Goal: Task Accomplishment & Management: Use online tool/utility

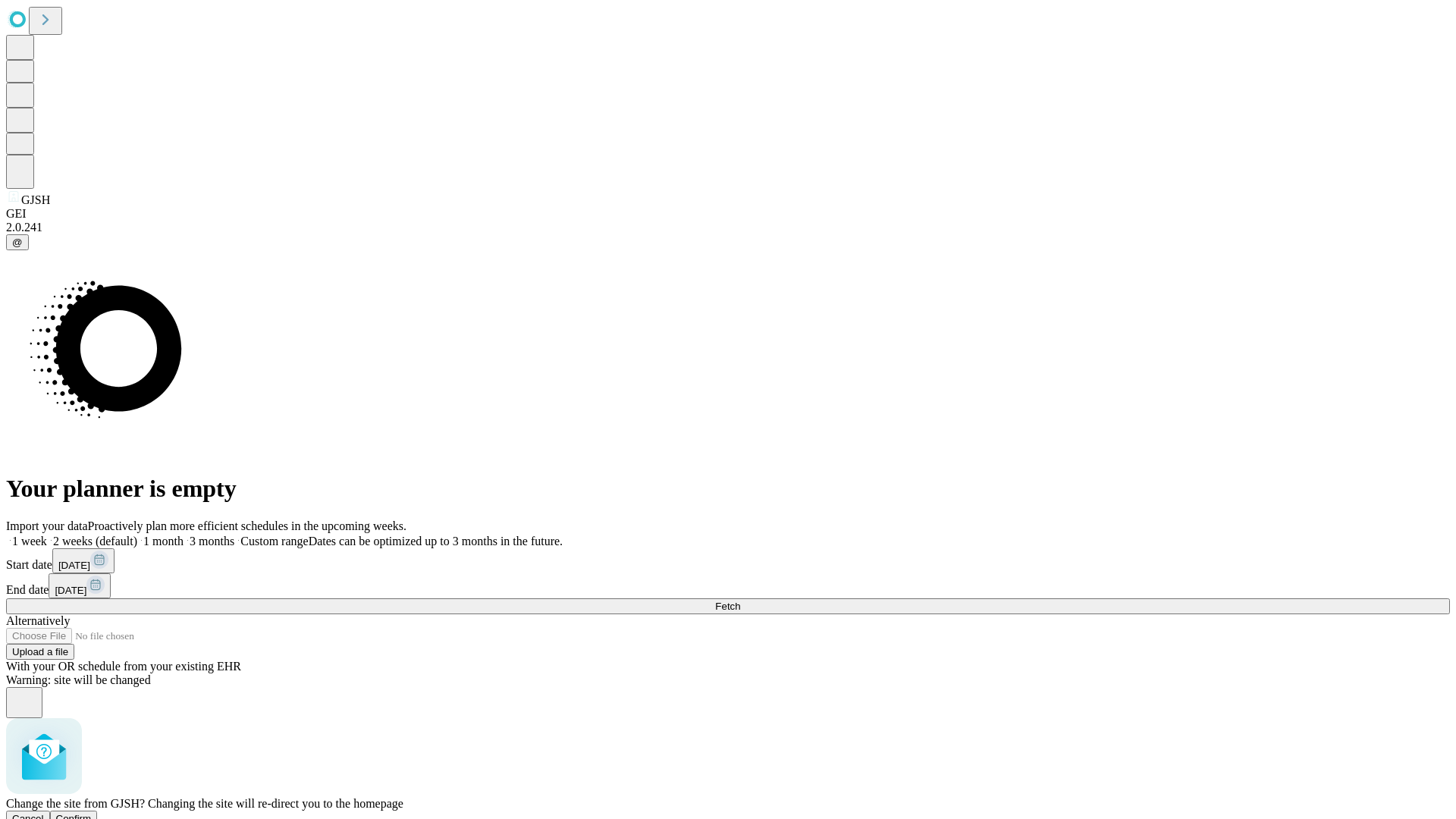
click at [91, 813] on span "Confirm" at bounding box center [74, 818] width 36 height 11
click at [184, 535] on label "1 month" at bounding box center [160, 541] width 47 height 13
click at [740, 601] on span "Fetch" at bounding box center [727, 606] width 25 height 11
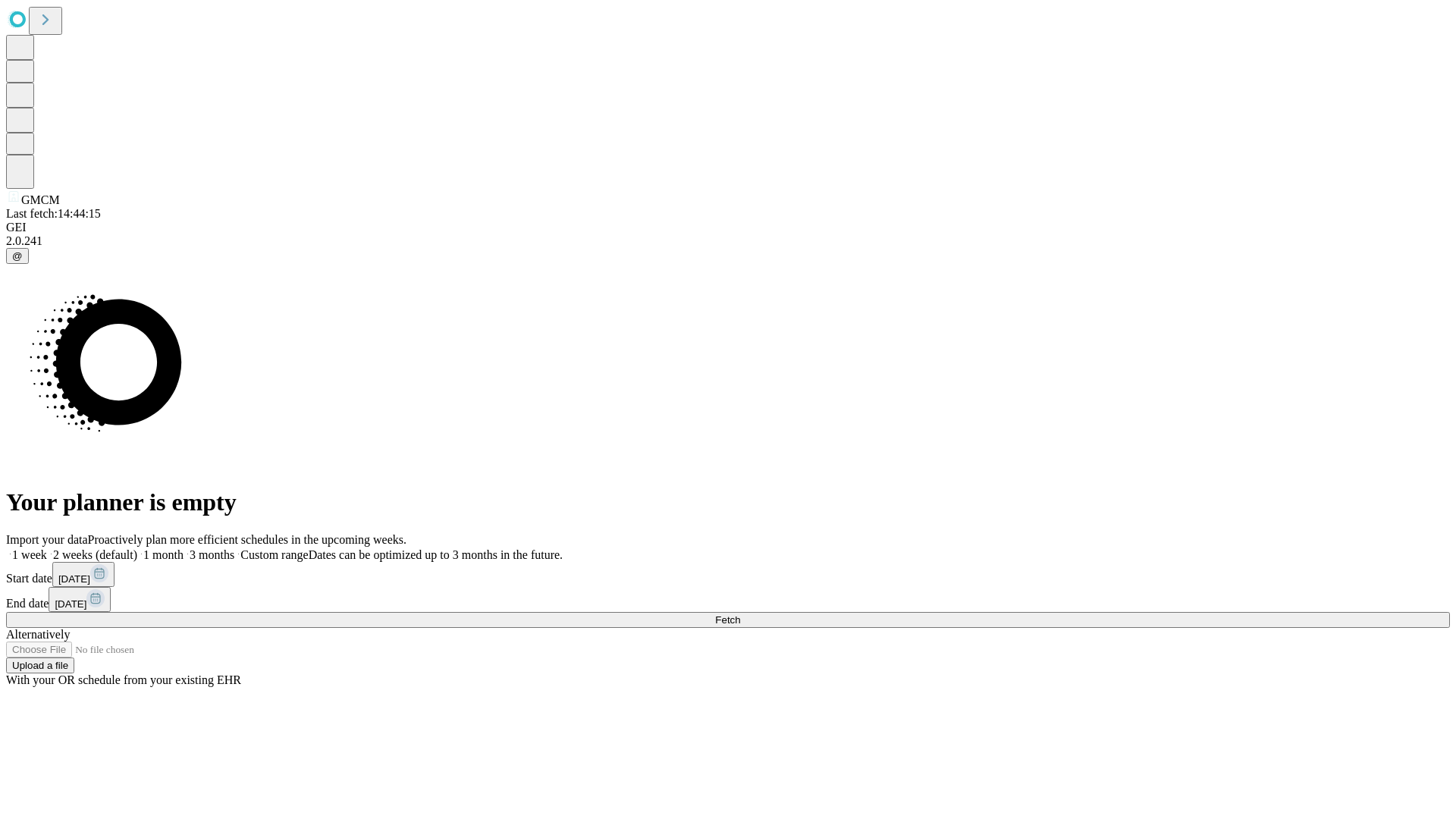
click at [184, 548] on label "1 month" at bounding box center [160, 554] width 47 height 13
click at [740, 615] on span "Fetch" at bounding box center [727, 620] width 25 height 11
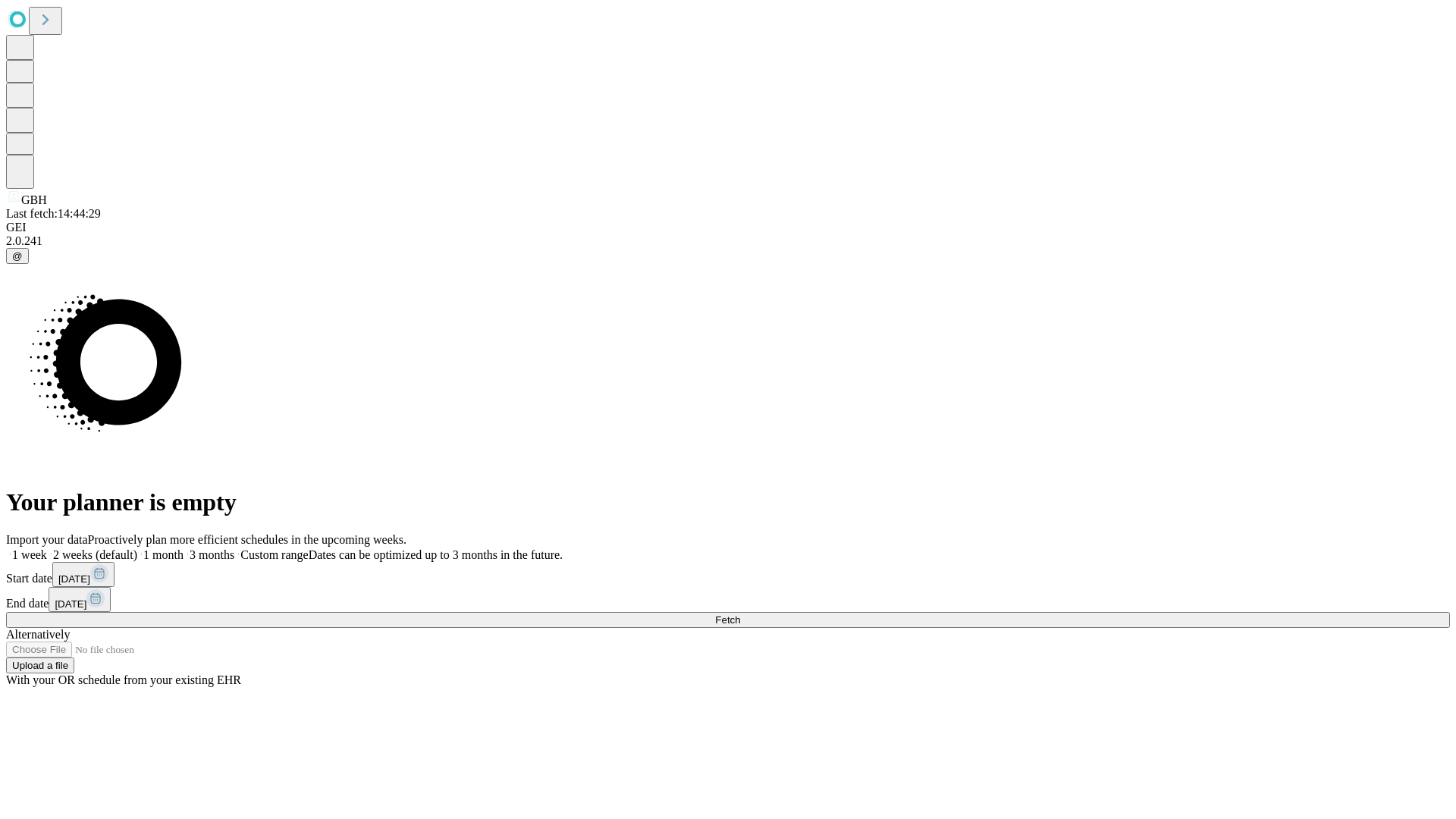
click at [184, 548] on label "1 month" at bounding box center [160, 554] width 47 height 13
click at [740, 615] on span "Fetch" at bounding box center [727, 620] width 25 height 11
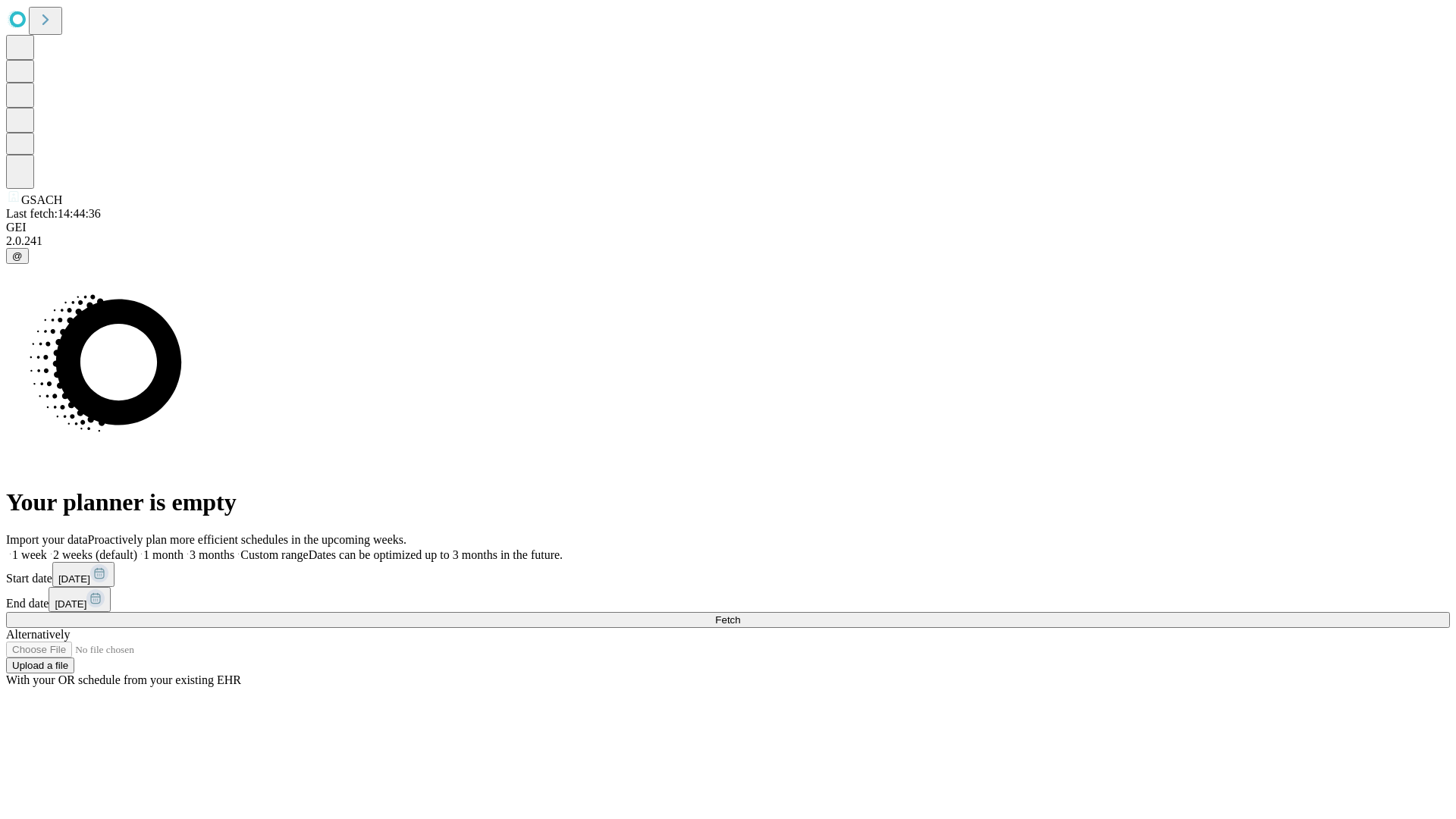
click at [184, 548] on label "1 month" at bounding box center [160, 554] width 47 height 13
click at [740, 615] on span "Fetch" at bounding box center [727, 620] width 25 height 11
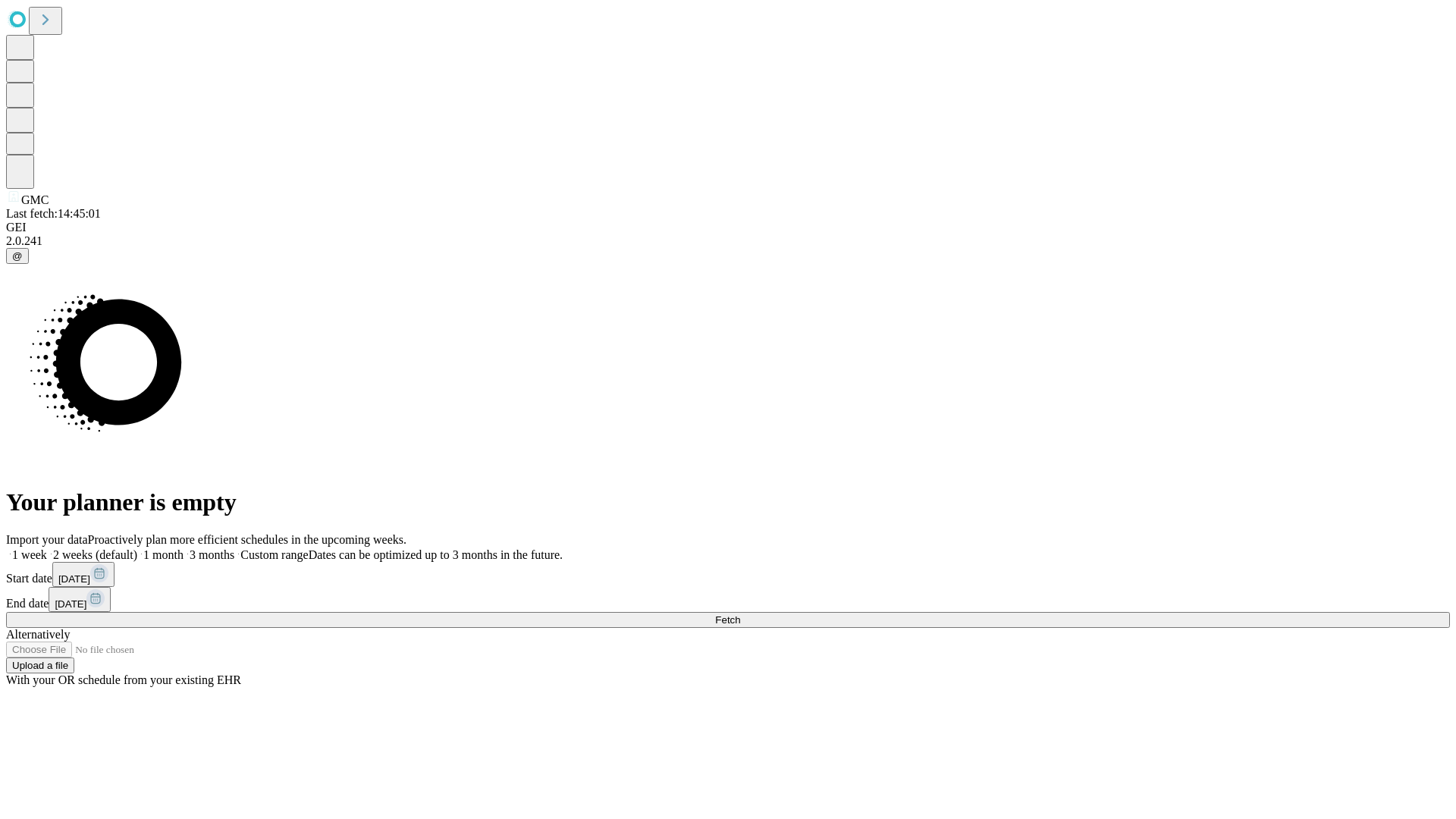
click at [184, 548] on label "1 month" at bounding box center [160, 554] width 47 height 13
click at [740, 615] on span "Fetch" at bounding box center [727, 620] width 25 height 11
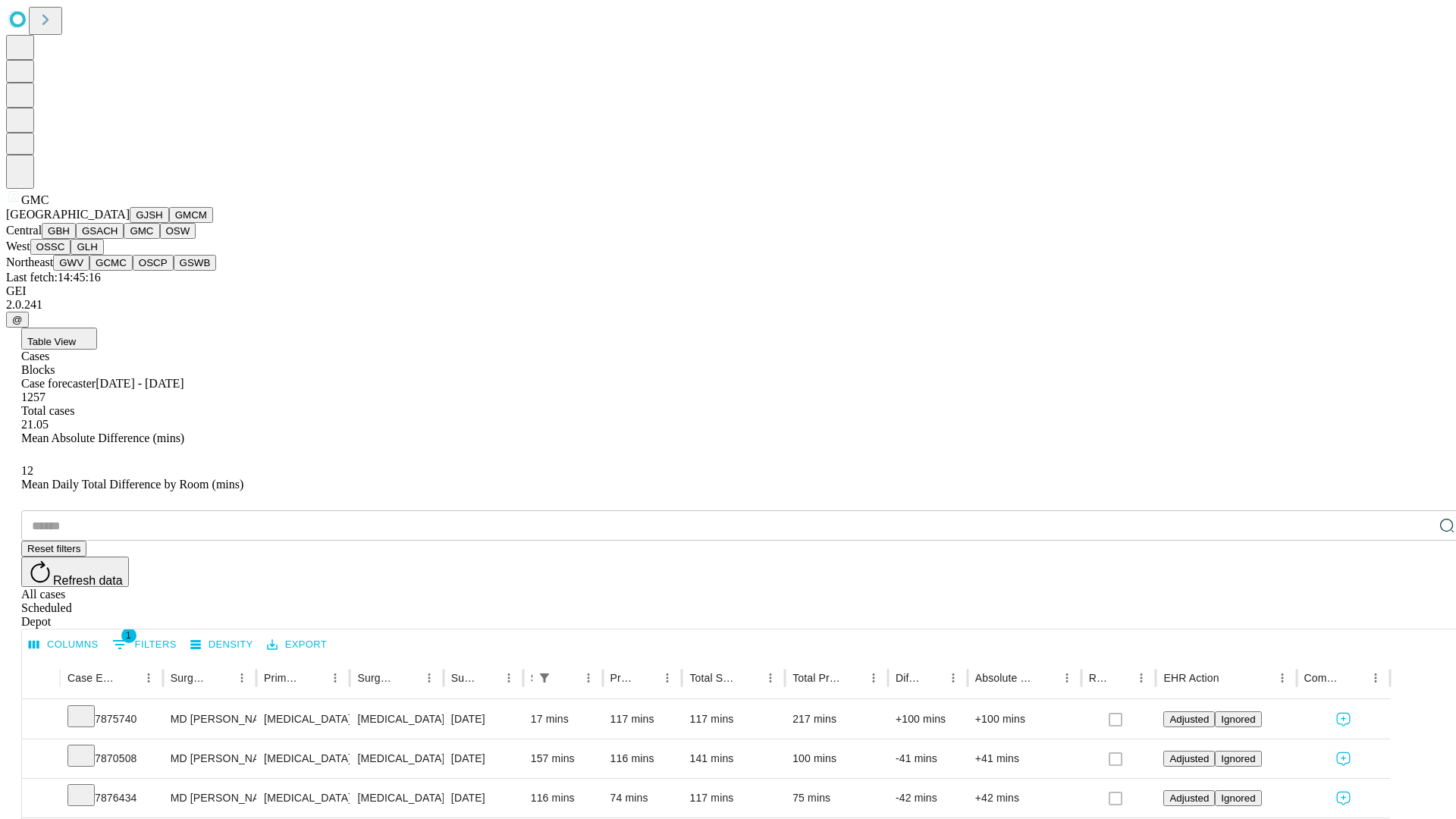
click at [160, 239] on button "OSW" at bounding box center [178, 230] width 37 height 16
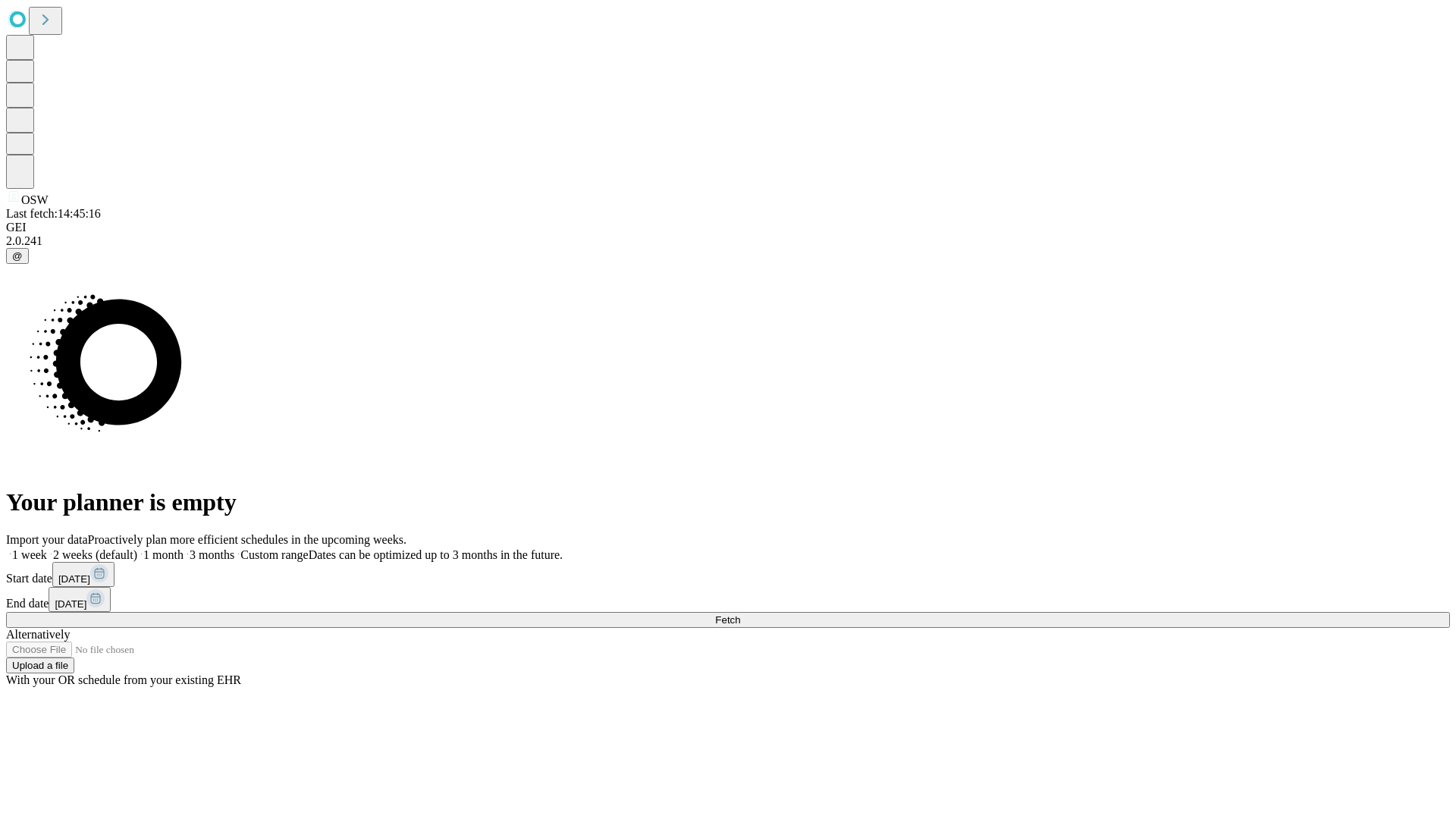
click at [740, 615] on span "Fetch" at bounding box center [727, 620] width 25 height 11
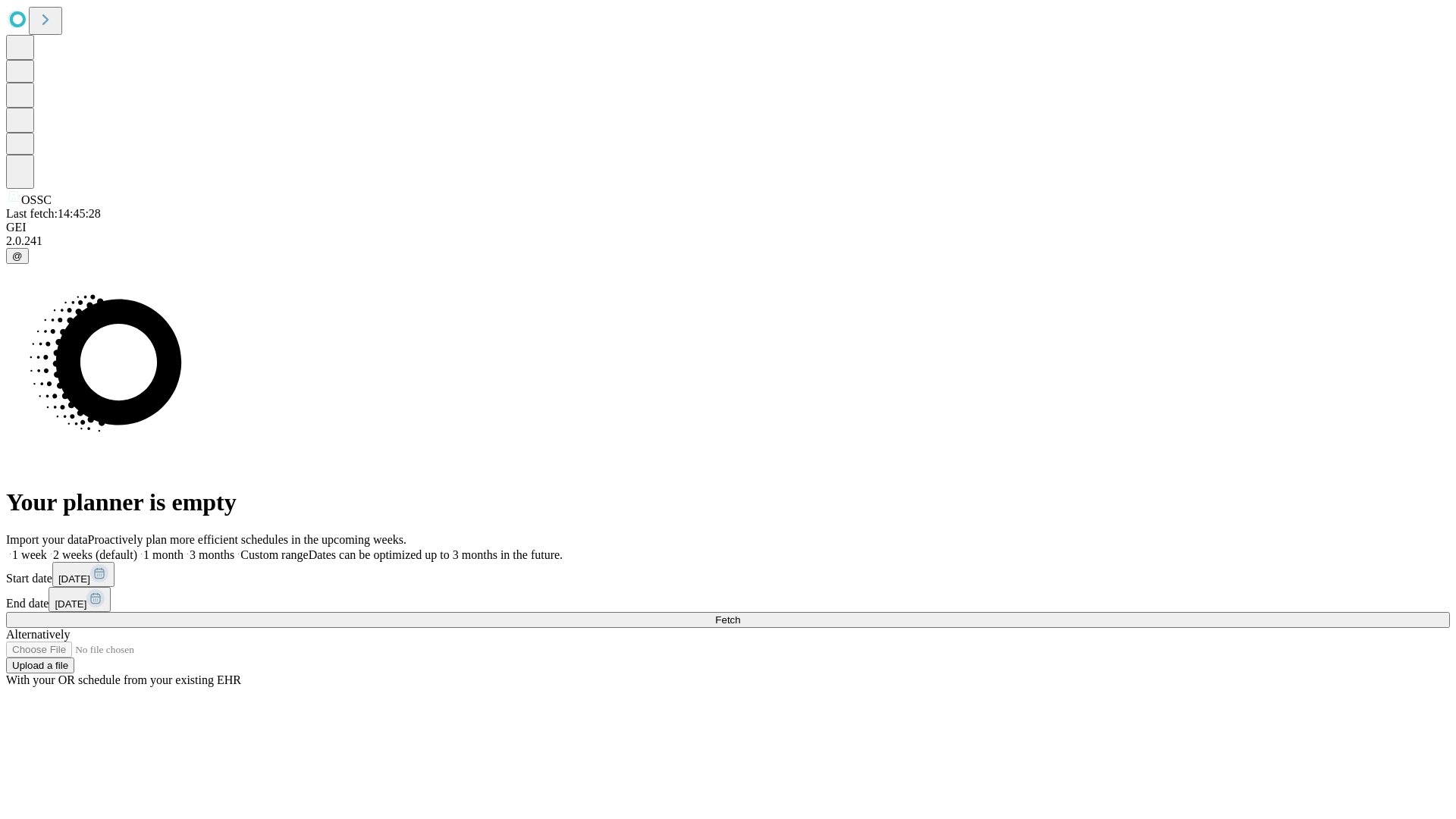
click at [184, 548] on label "1 month" at bounding box center [160, 554] width 47 height 13
click at [740, 615] on span "Fetch" at bounding box center [727, 620] width 25 height 11
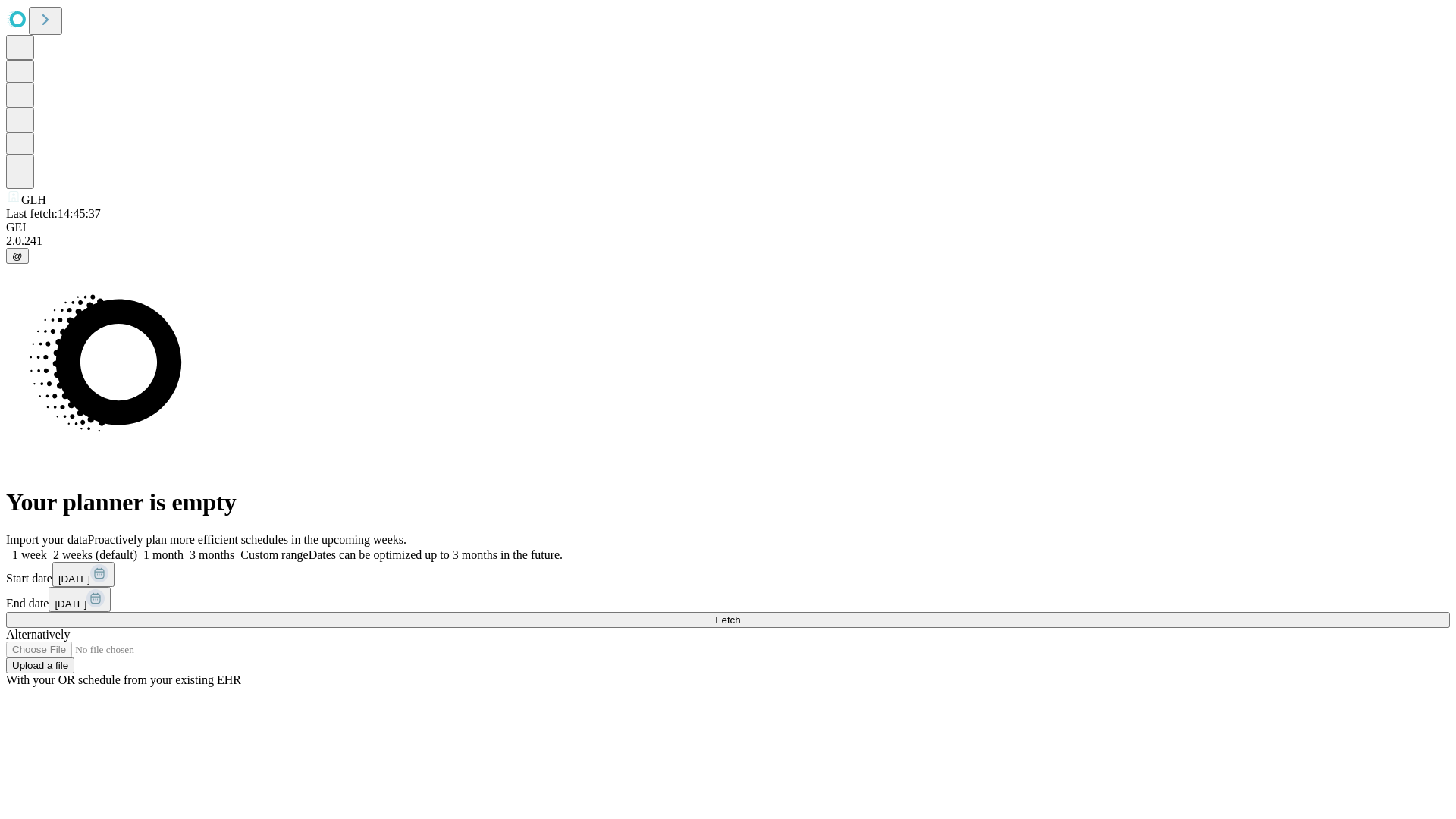
click at [184, 548] on label "1 month" at bounding box center [160, 554] width 47 height 13
click at [740, 615] on span "Fetch" at bounding box center [727, 620] width 25 height 11
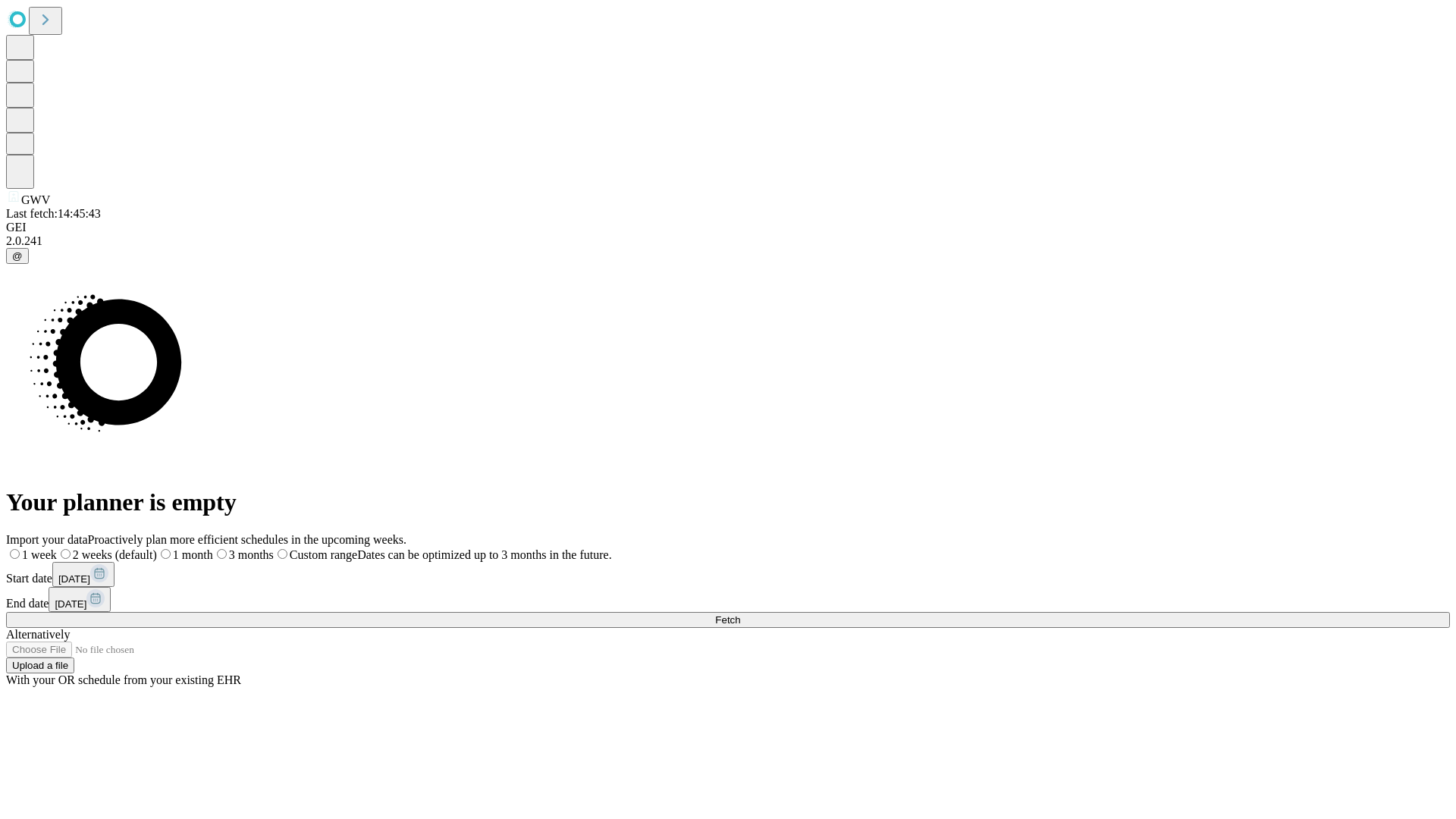
click at [213, 548] on label "1 month" at bounding box center [185, 554] width 56 height 13
click at [740, 615] on span "Fetch" at bounding box center [727, 620] width 25 height 11
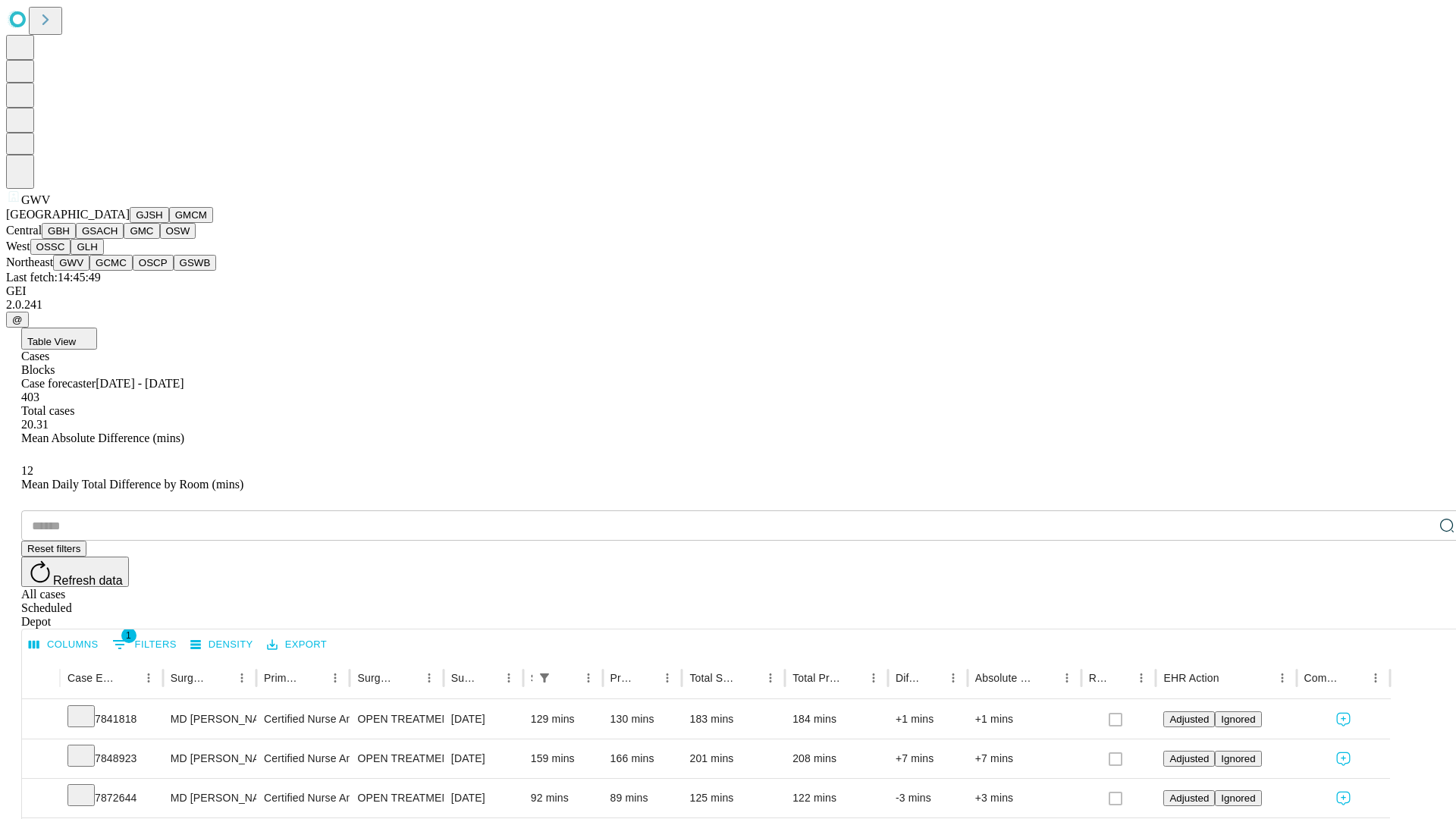
click at [117, 271] on button "GCMC" at bounding box center [111, 262] width 43 height 16
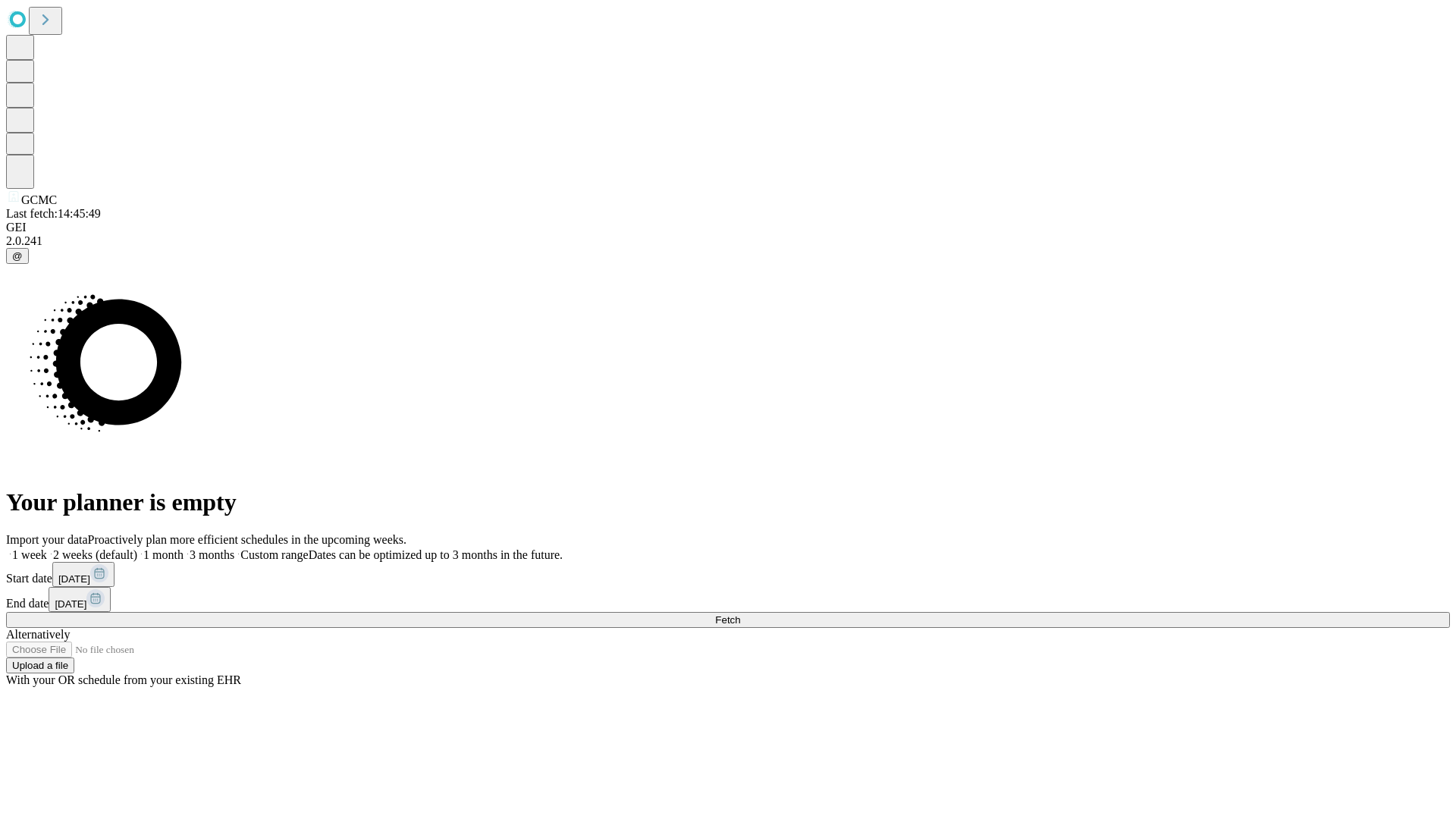
click at [740, 615] on span "Fetch" at bounding box center [727, 620] width 25 height 11
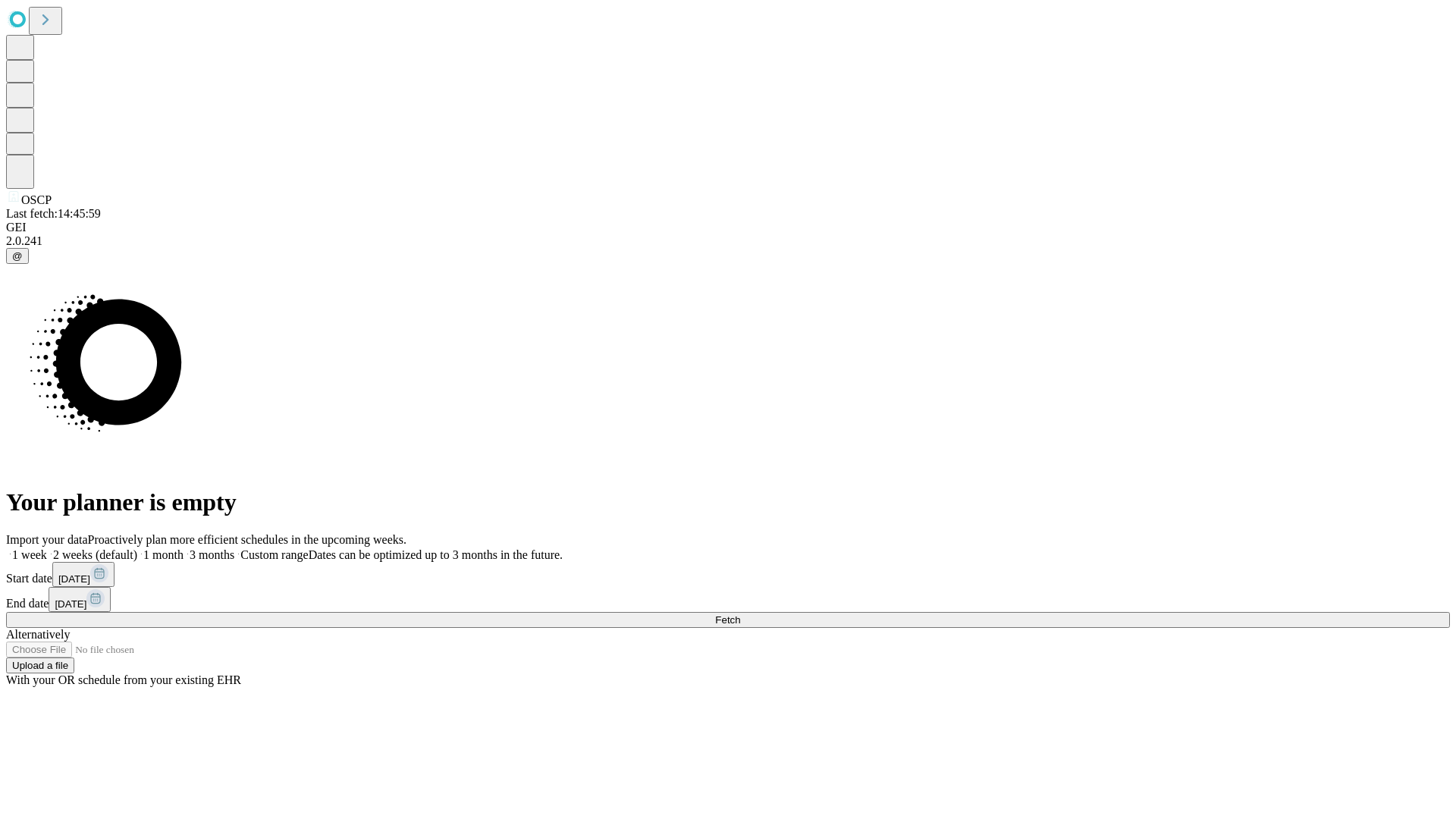
click at [740, 615] on span "Fetch" at bounding box center [727, 620] width 25 height 11
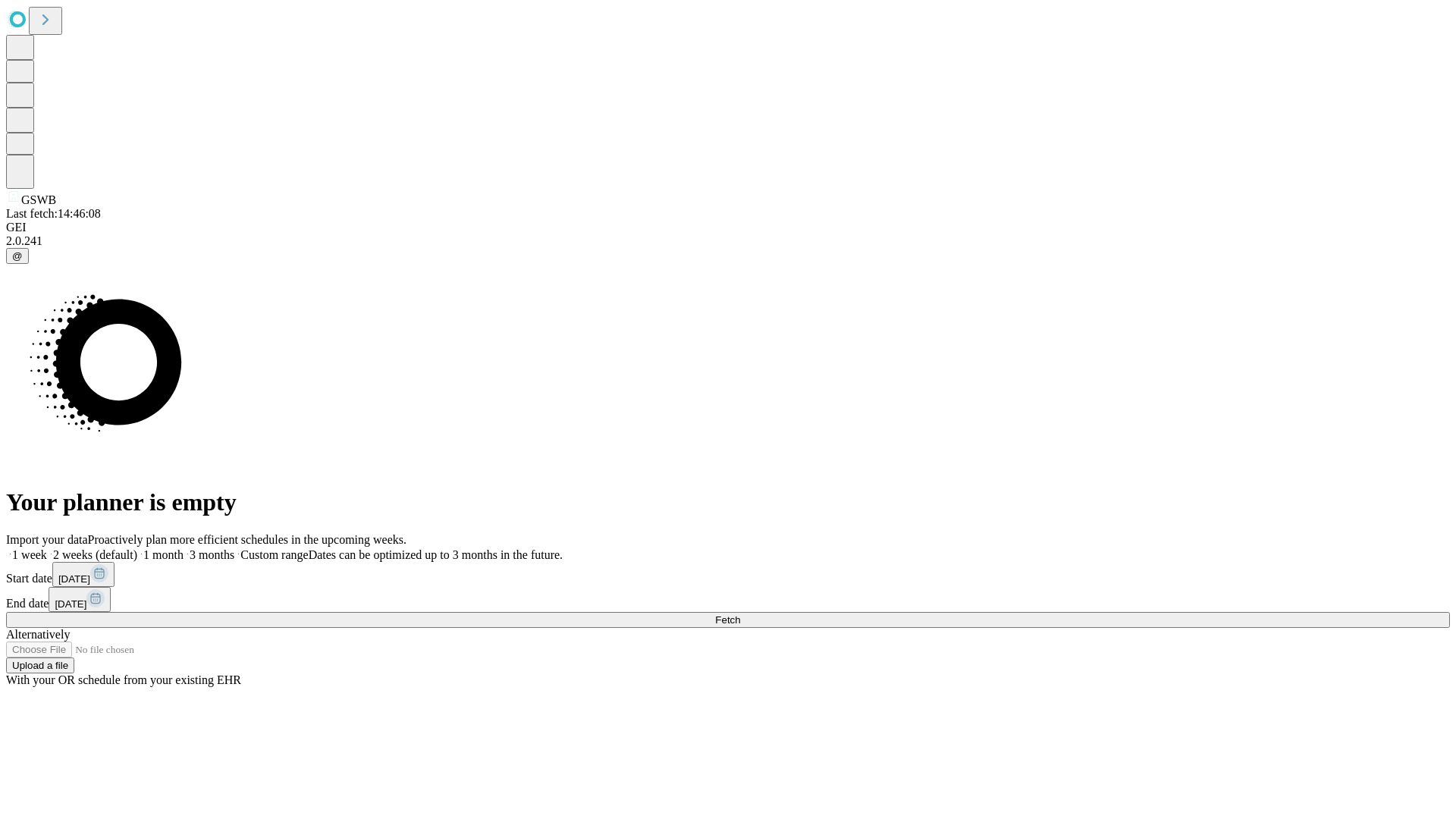
click at [184, 548] on label "1 month" at bounding box center [160, 554] width 47 height 13
click at [740, 615] on span "Fetch" at bounding box center [727, 620] width 25 height 11
